Goal: Task Accomplishment & Management: Use online tool/utility

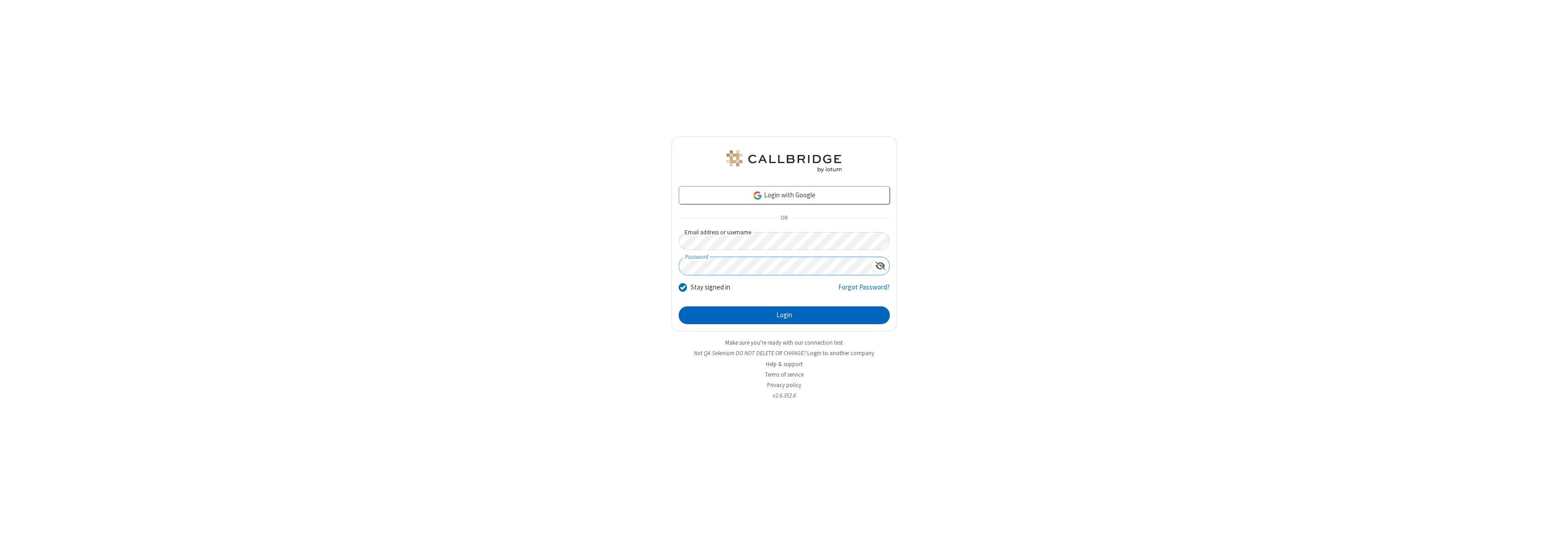
click at [784, 315] on button "Login" at bounding box center [784, 315] width 211 height 18
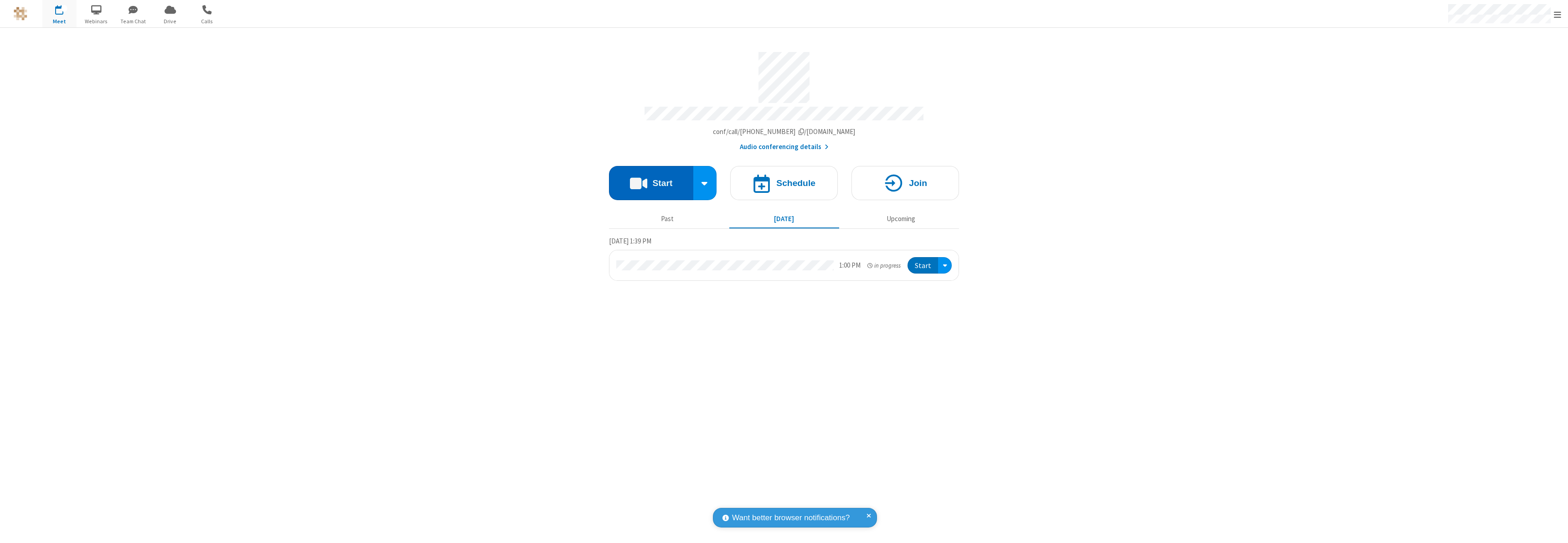
click at [651, 179] on button "Start" at bounding box center [651, 182] width 85 height 34
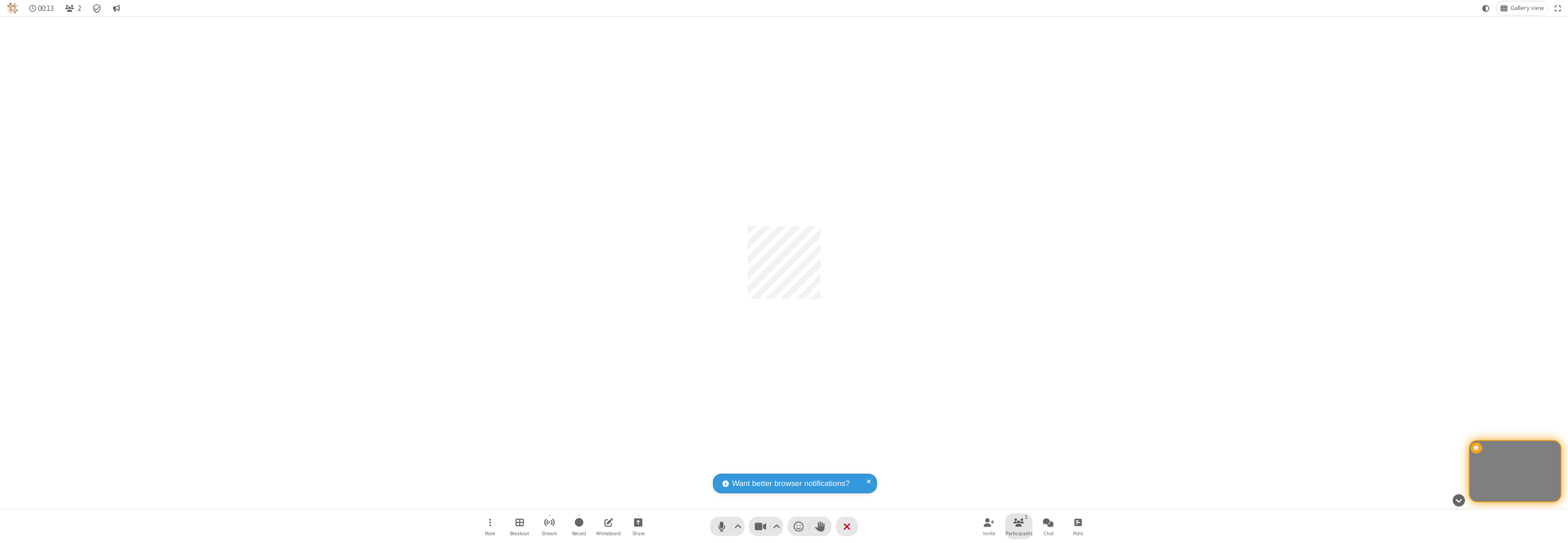
click at [1019, 533] on span "Participants" at bounding box center [1019, 533] width 27 height 6
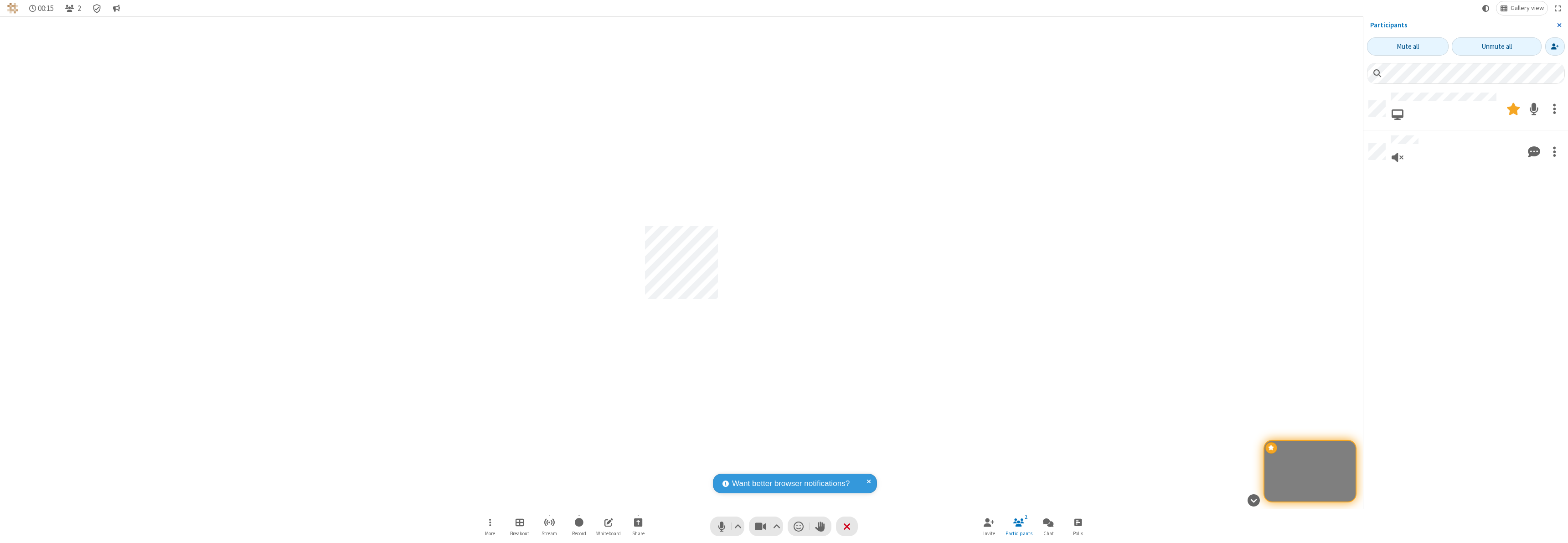
click at [1559, 25] on span "Close sidebar" at bounding box center [1559, 25] width 5 height 7
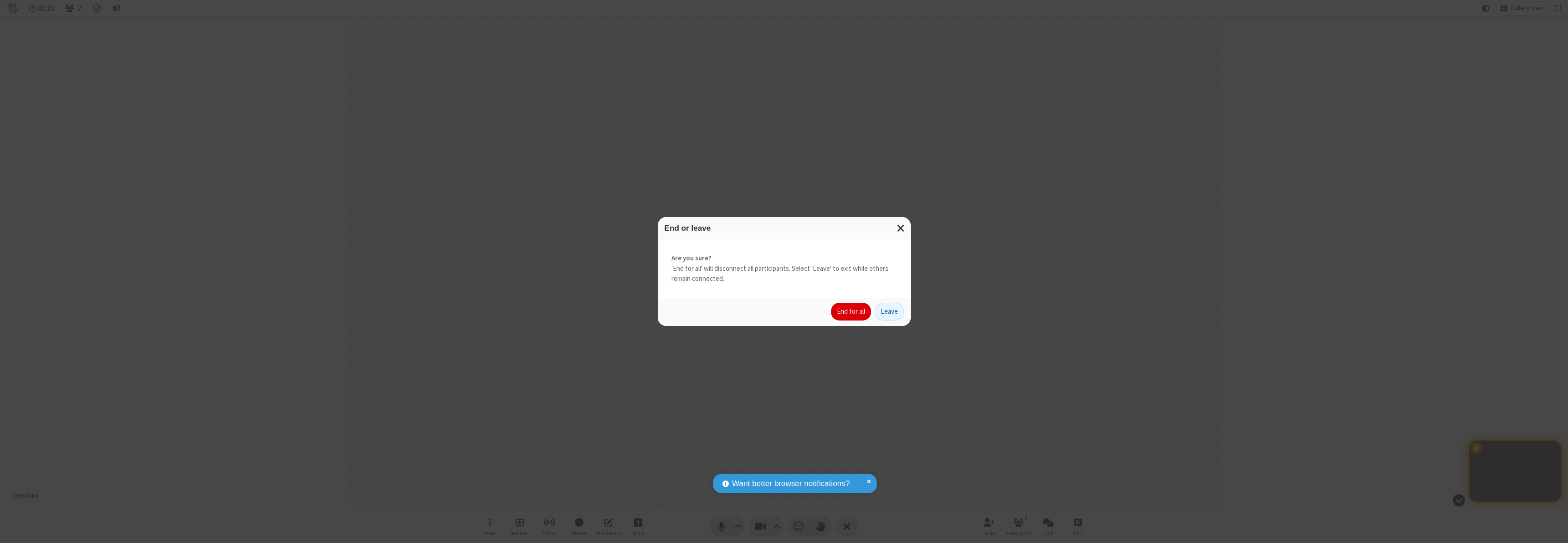
click at [852, 312] on button "End for all" at bounding box center [850, 312] width 40 height 18
